Goal: Navigation & Orientation: Find specific page/section

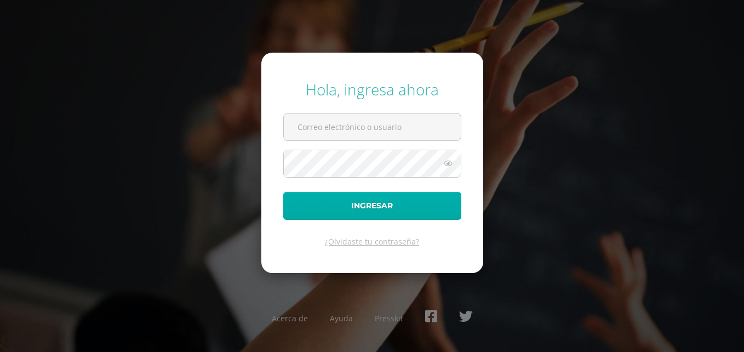
type input "[PERSON_NAME][EMAIL_ADDRESS][DOMAIN_NAME]"
click at [371, 210] on button "Ingresar" at bounding box center [372, 206] width 178 height 28
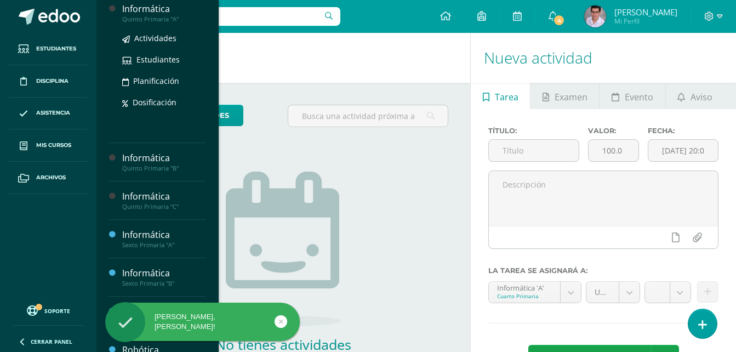
scroll to position [110, 0]
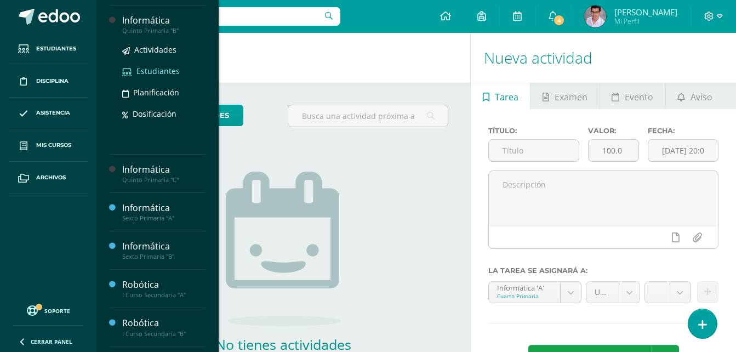
click at [158, 67] on span "Estudiantes" at bounding box center [157, 71] width 43 height 10
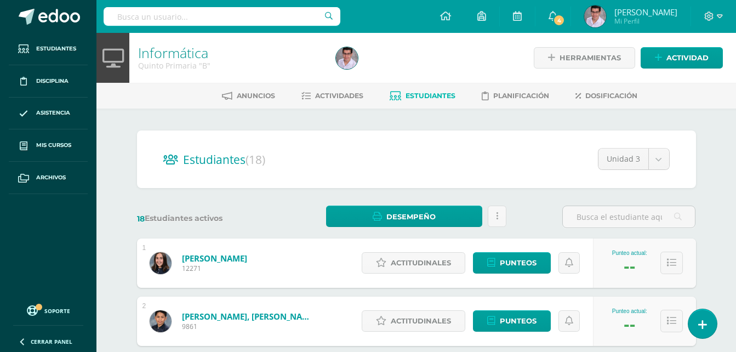
click at [715, 25] on div at bounding box center [713, 16] width 45 height 33
click at [715, 19] on span at bounding box center [713, 16] width 19 height 12
click at [679, 79] on span "Cerrar sesión" at bounding box center [684, 75] width 49 height 10
